Goal: Check status

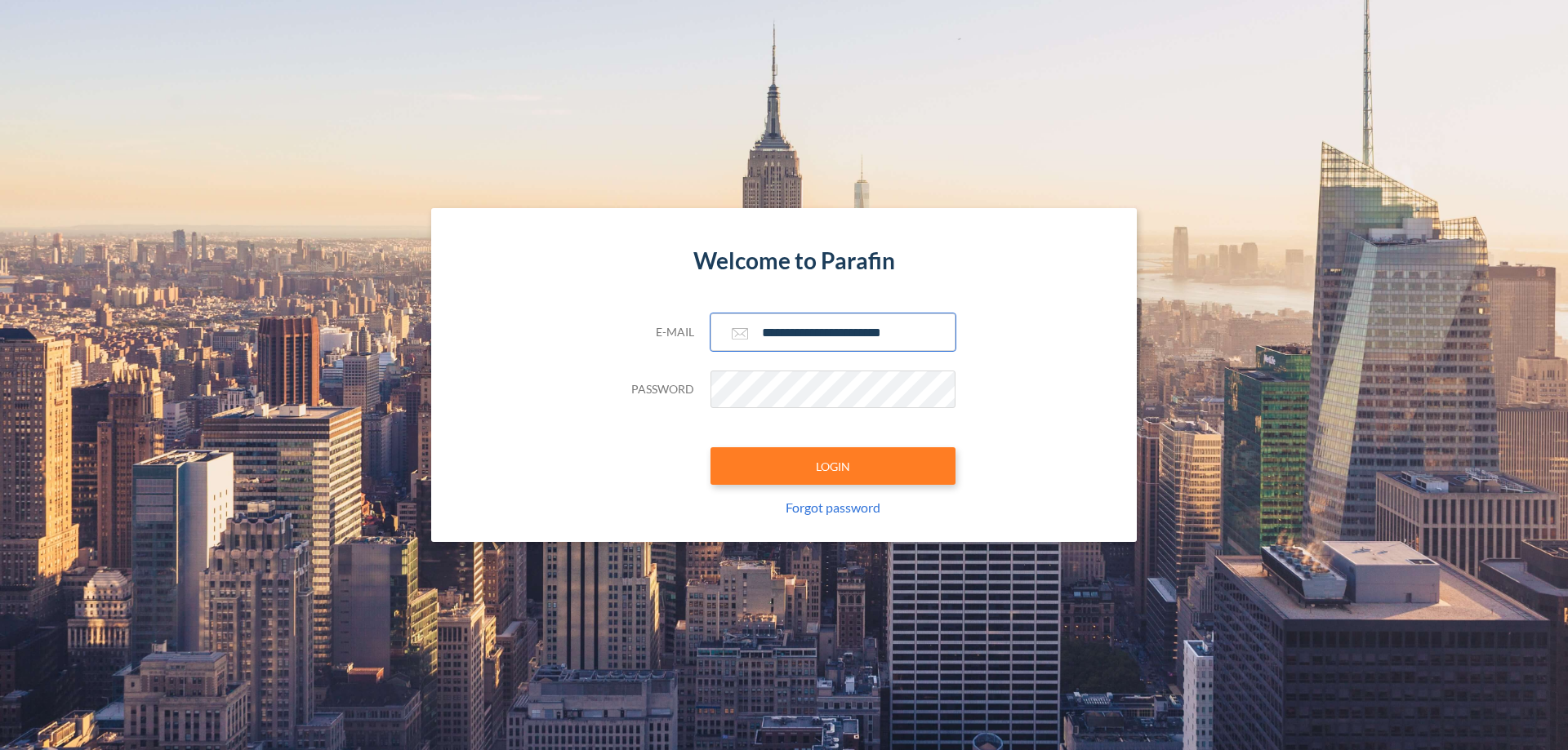
type input "**********"
click at [833, 466] on button "LOGIN" at bounding box center [833, 466] width 245 height 37
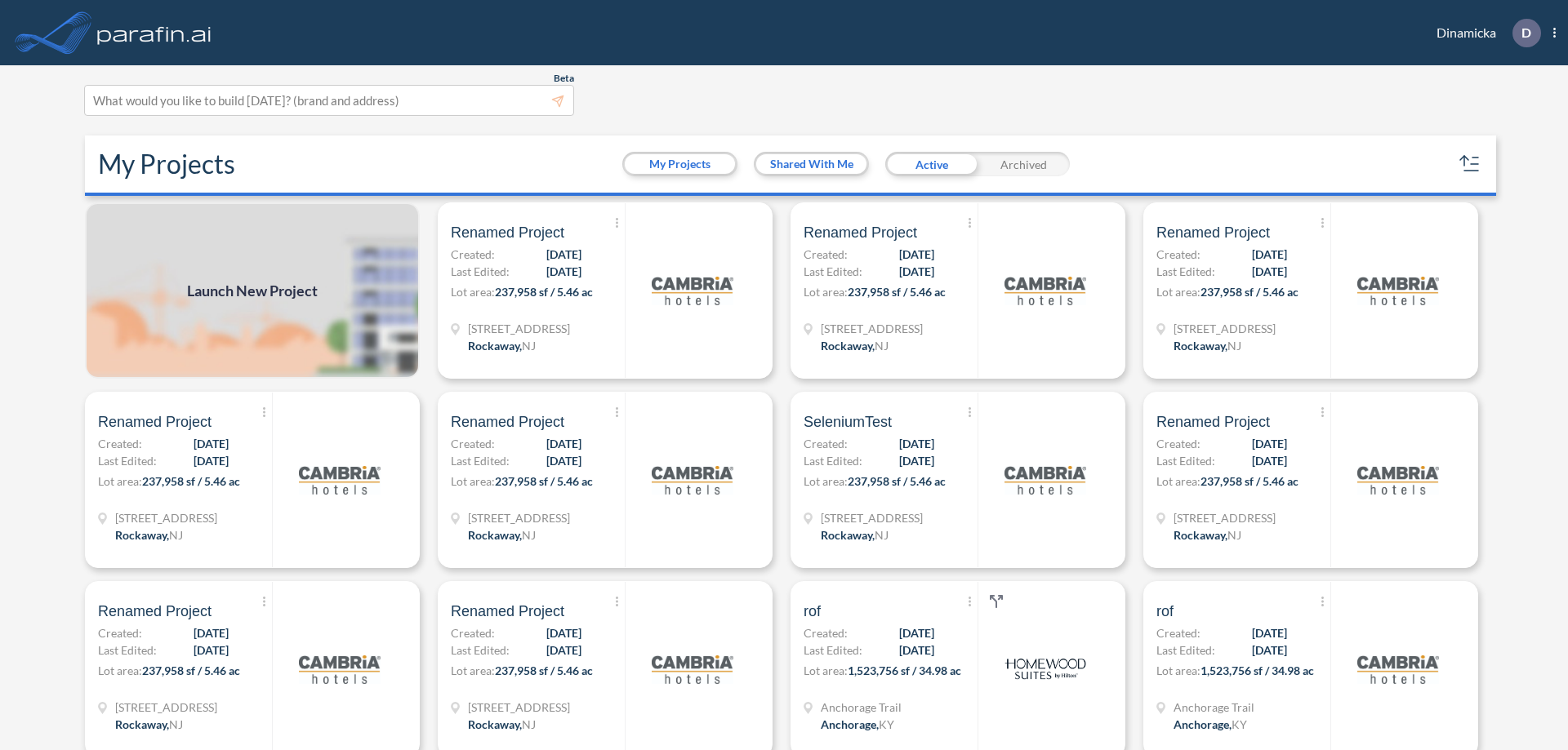
scroll to position [4, 0]
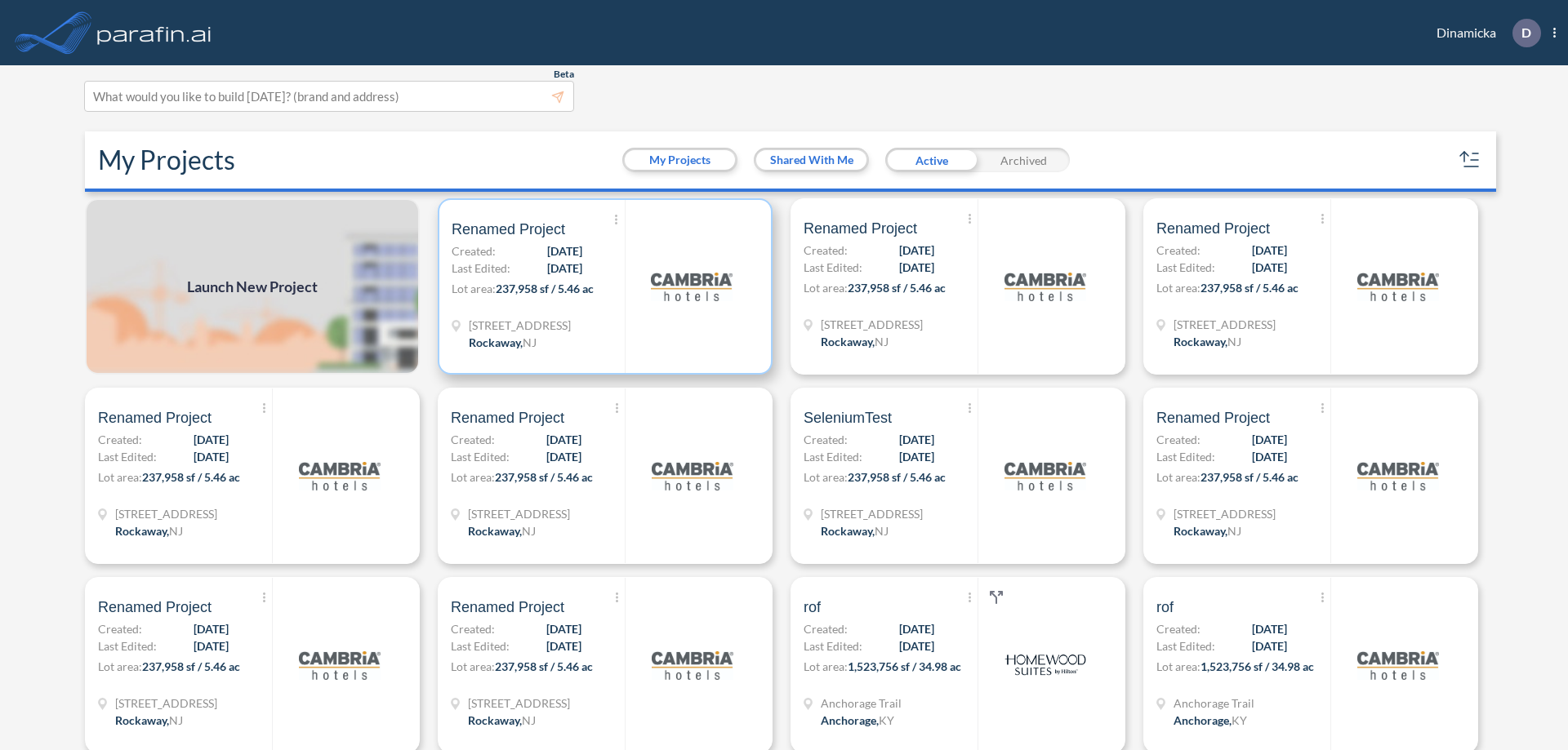
click at [602, 286] on p "Lot area: 237,958 sf / 5.46 ac" at bounding box center [538, 292] width 173 height 24
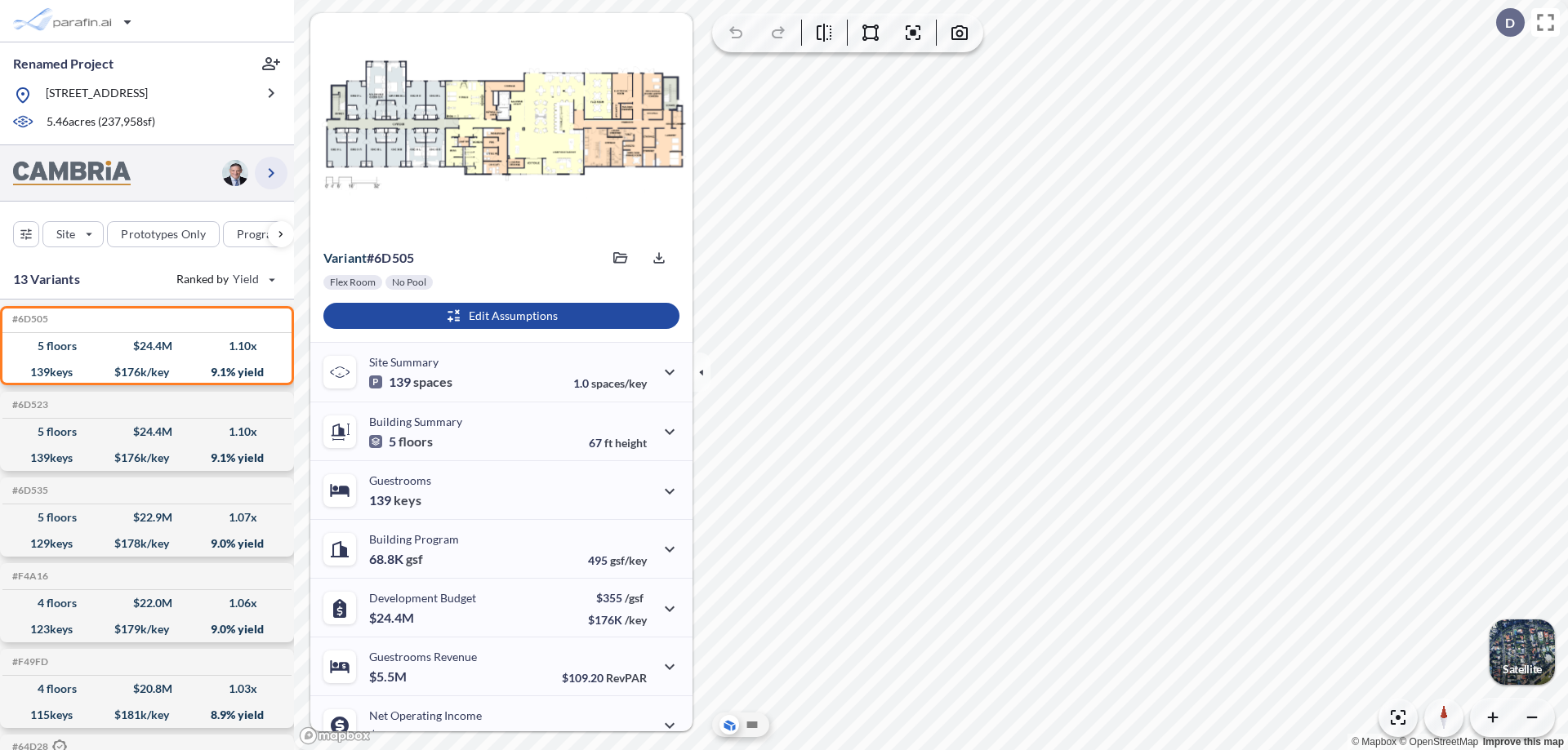
click at [271, 172] on icon "button" at bounding box center [271, 173] width 19 height 19
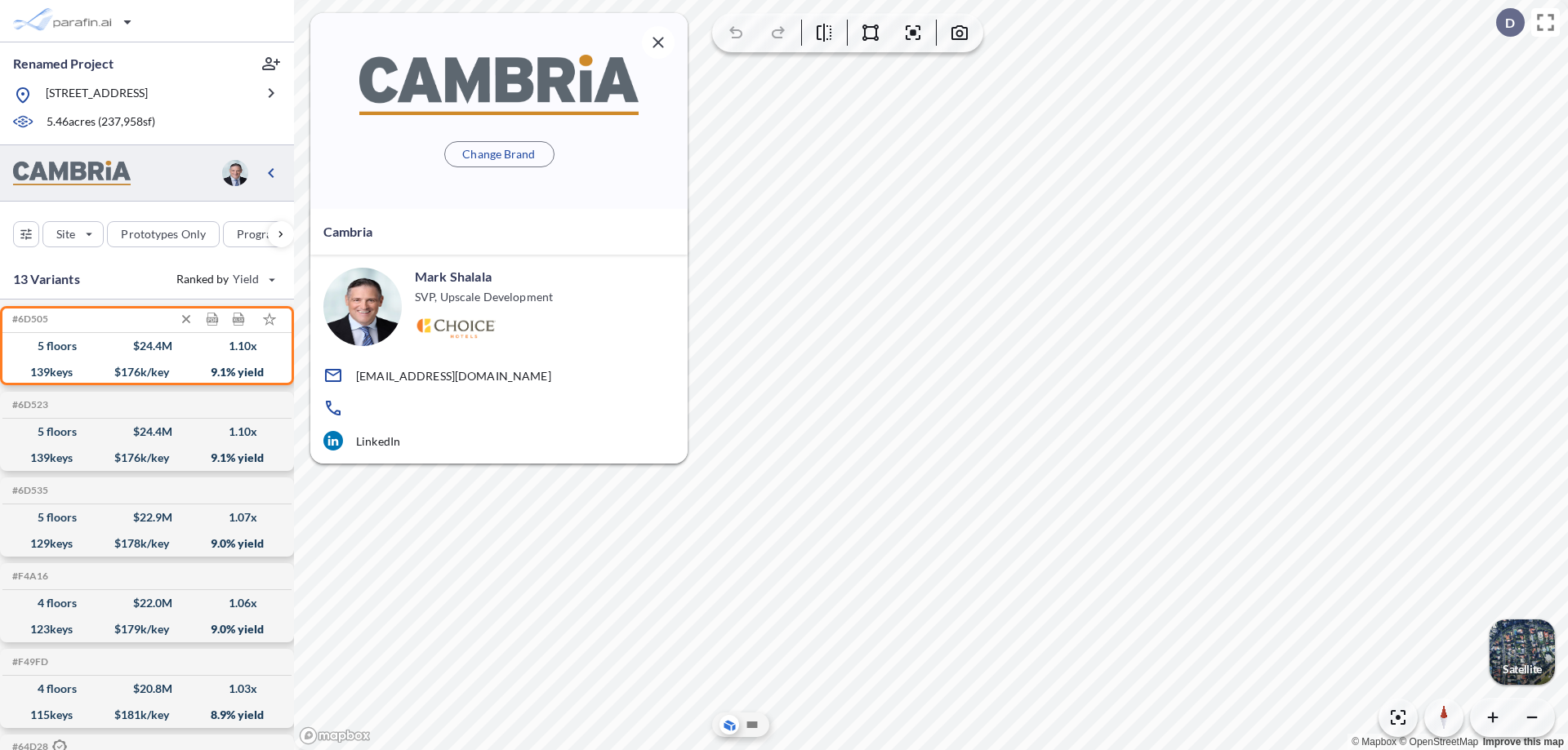
scroll to position [6, 0]
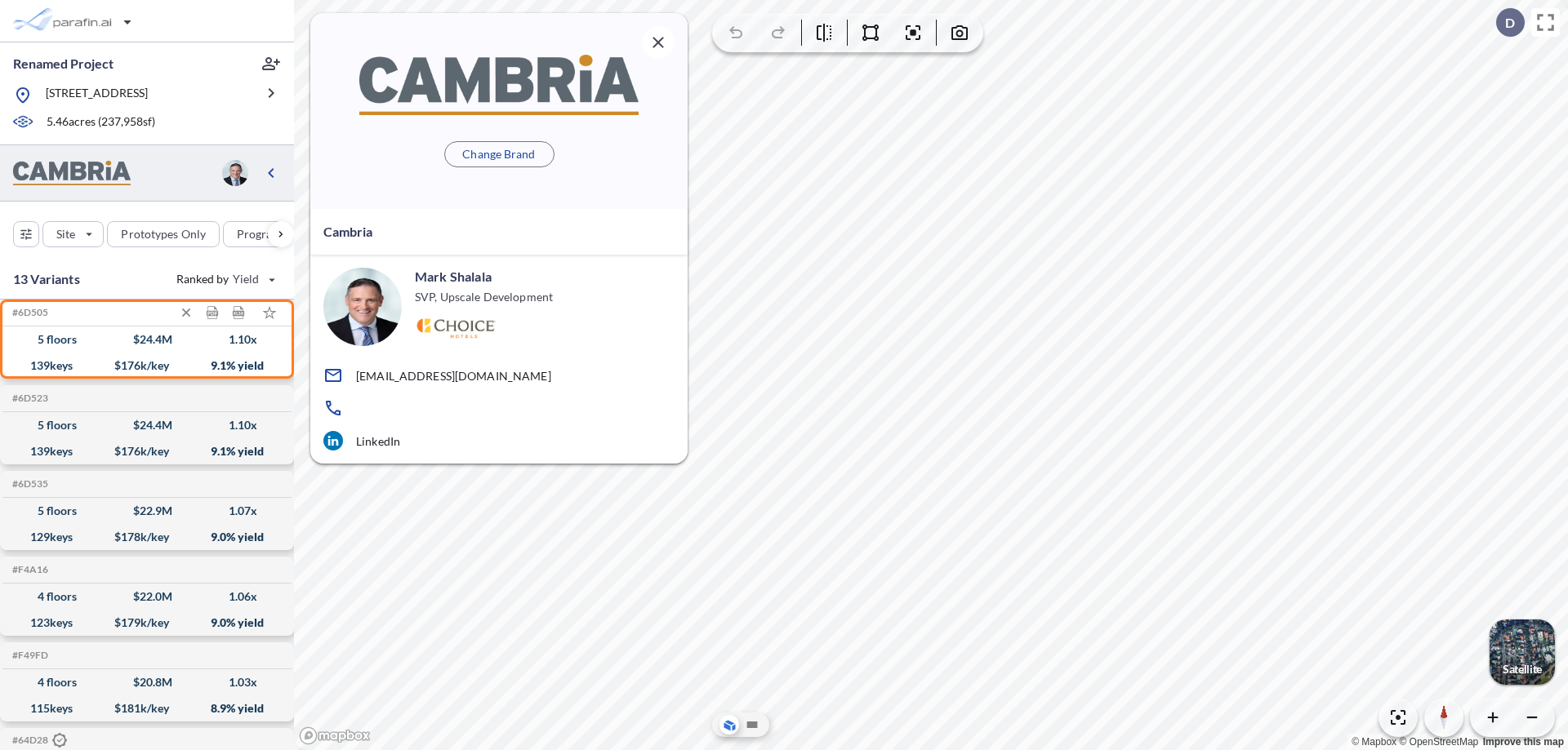
click at [147, 339] on div "$ 24.4 M" at bounding box center [153, 339] width 39 height 0
